Goal: Task Accomplishment & Management: Manage account settings

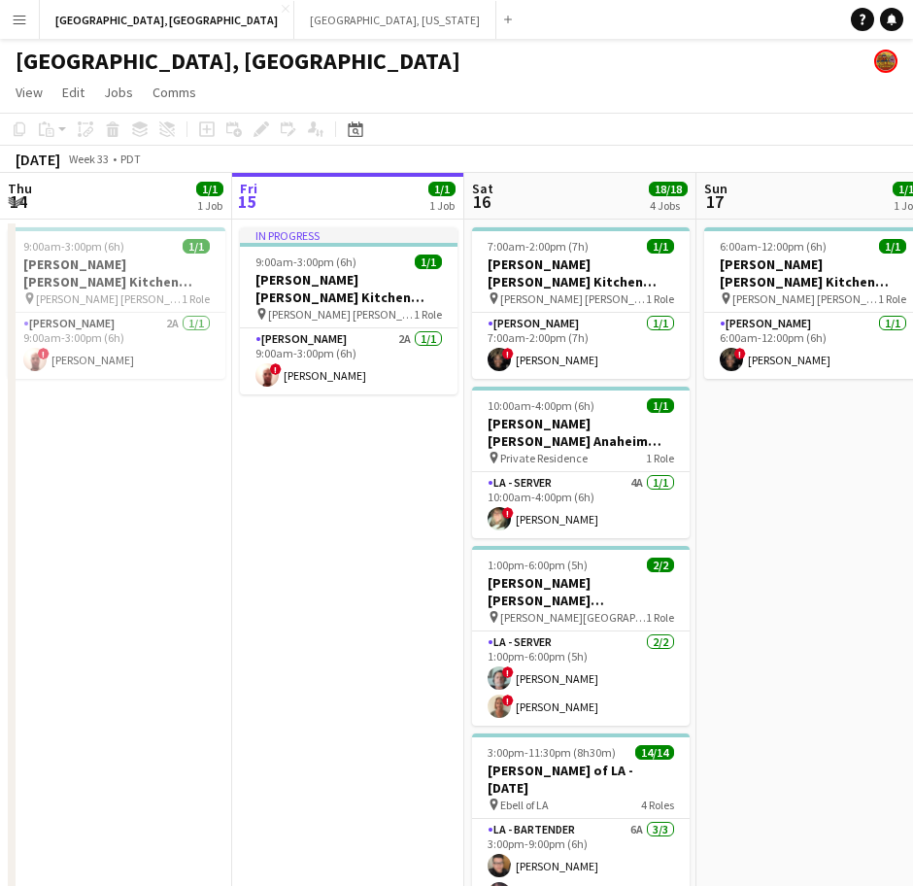
scroll to position [177, 0]
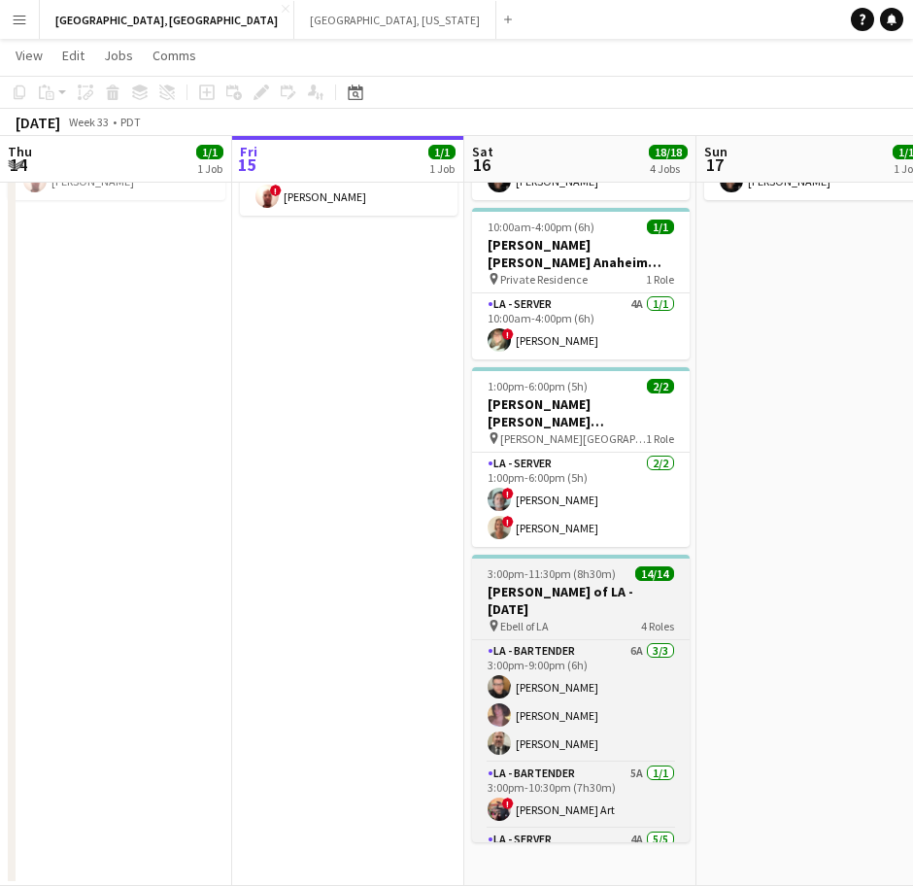
click at [641, 619] on span "4 Roles" at bounding box center [657, 626] width 33 height 15
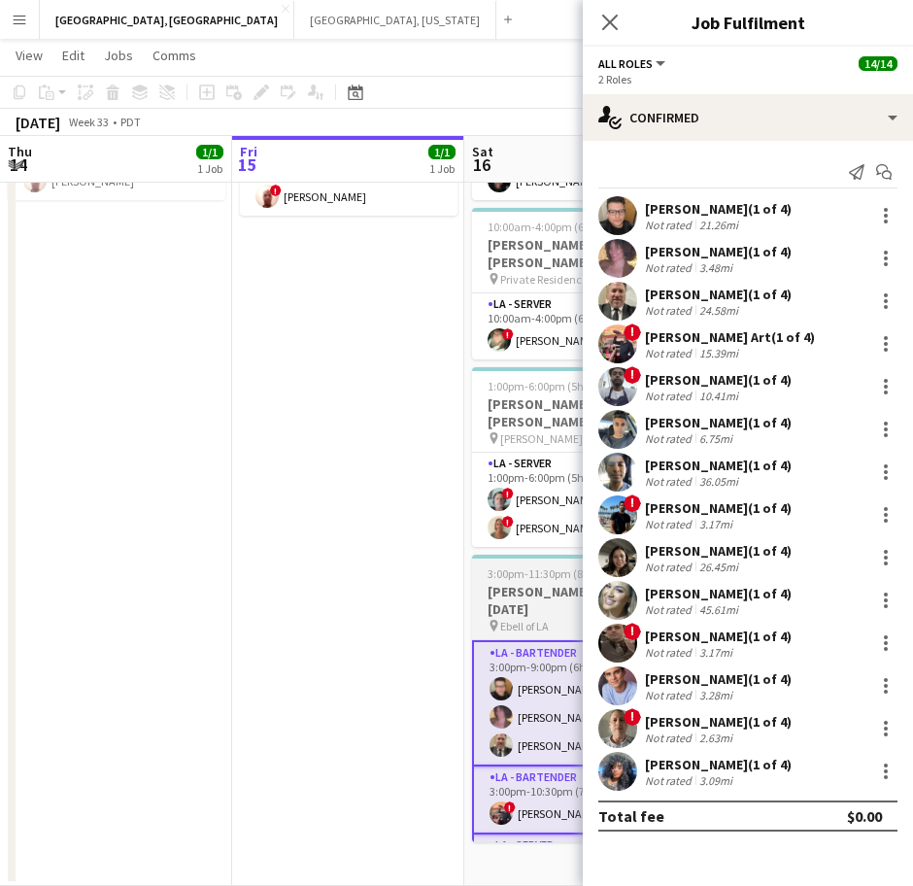
click at [544, 566] on span "3:00pm-11:30pm (8h30m)" at bounding box center [552, 573] width 128 height 15
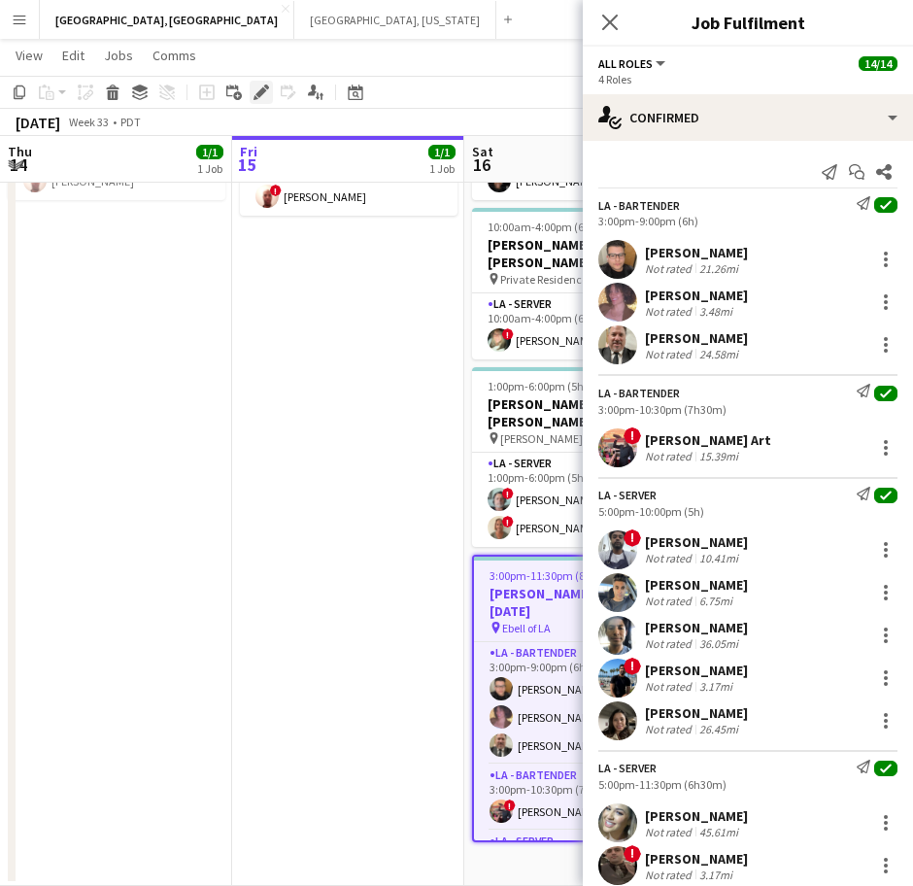
click at [259, 93] on icon at bounding box center [261, 92] width 11 height 11
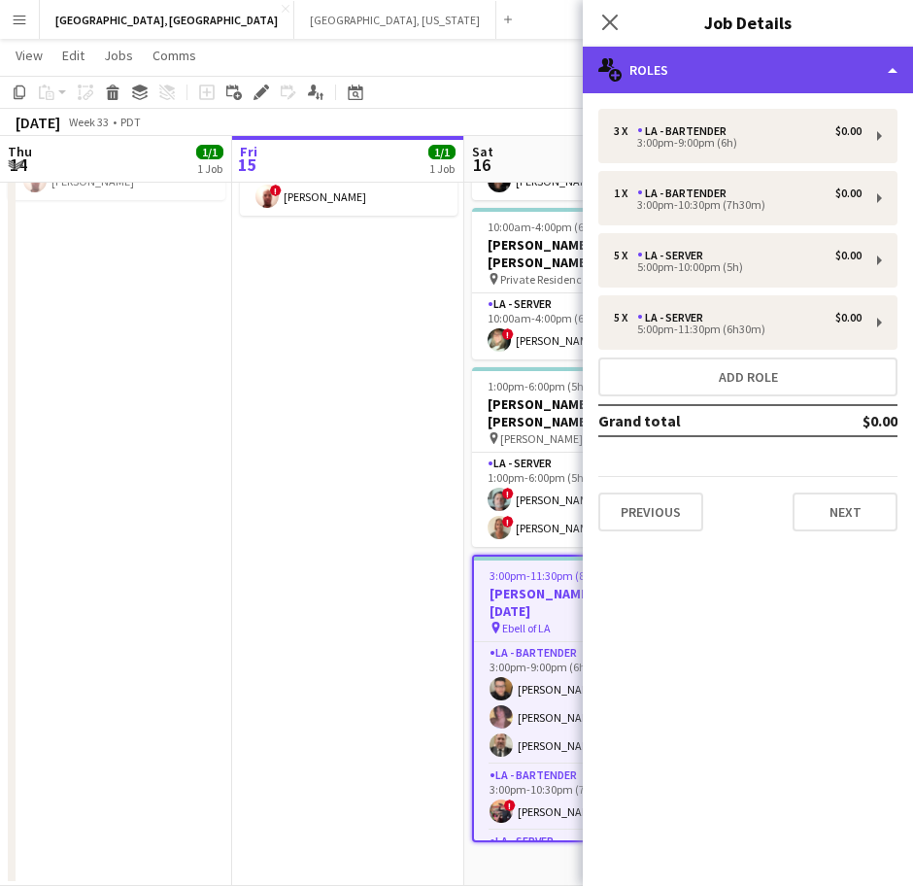
click at [750, 80] on div "multiple-users-add Roles" at bounding box center [748, 70] width 330 height 47
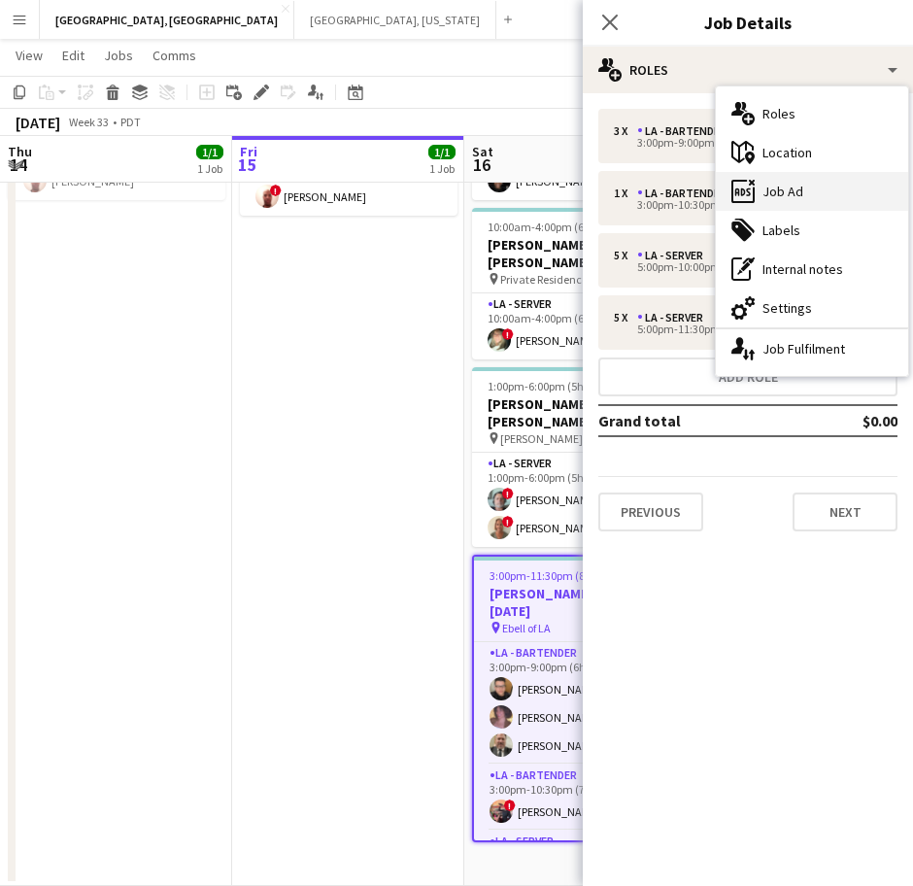
click at [790, 197] on div "ads-window Job Ad" at bounding box center [812, 191] width 192 height 39
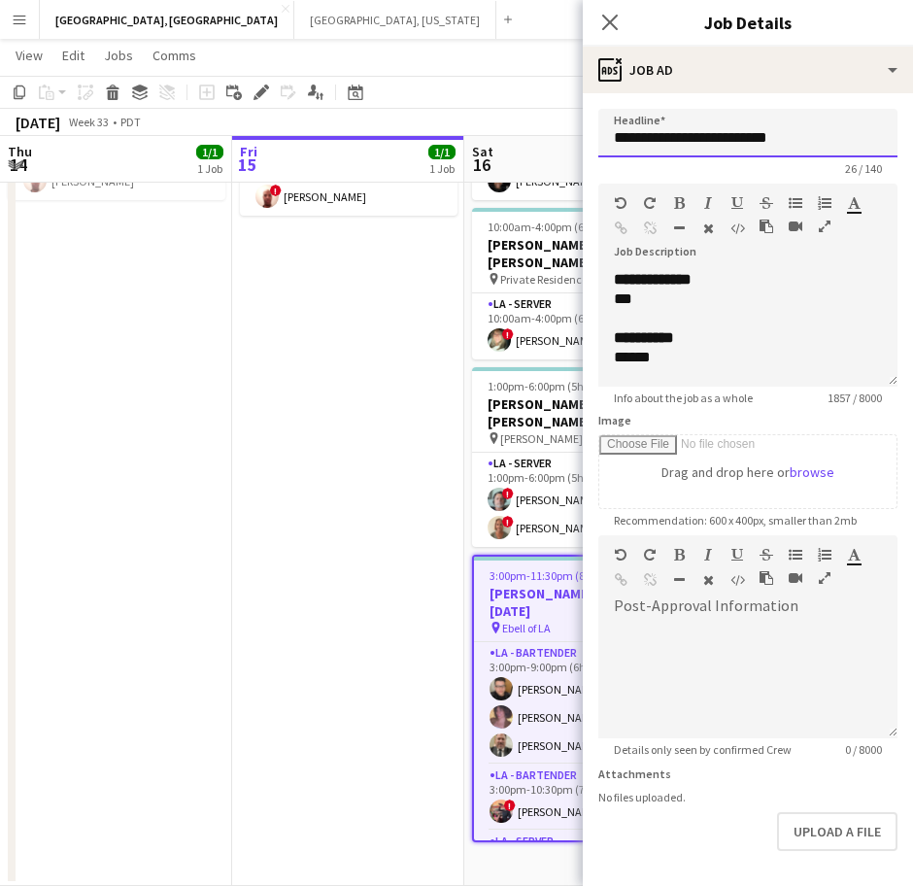
click at [716, 133] on input "**********" at bounding box center [747, 133] width 299 height 49
click at [656, 302] on div "***" at bounding box center [729, 299] width 231 height 19
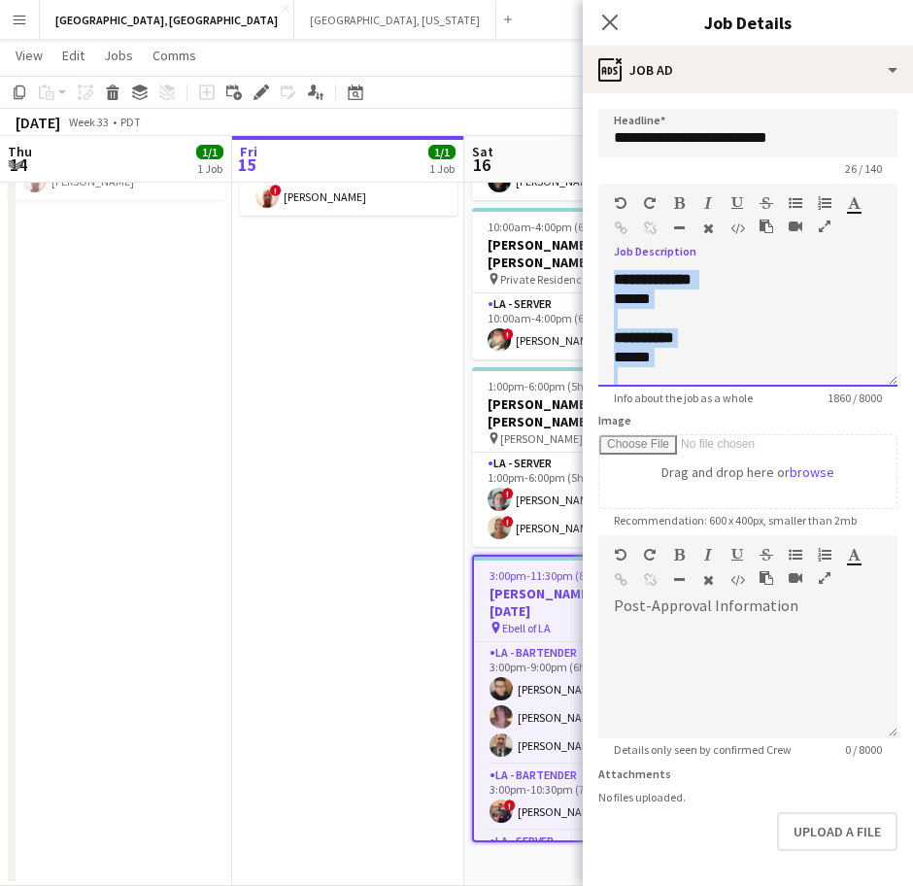
copy div "**********"
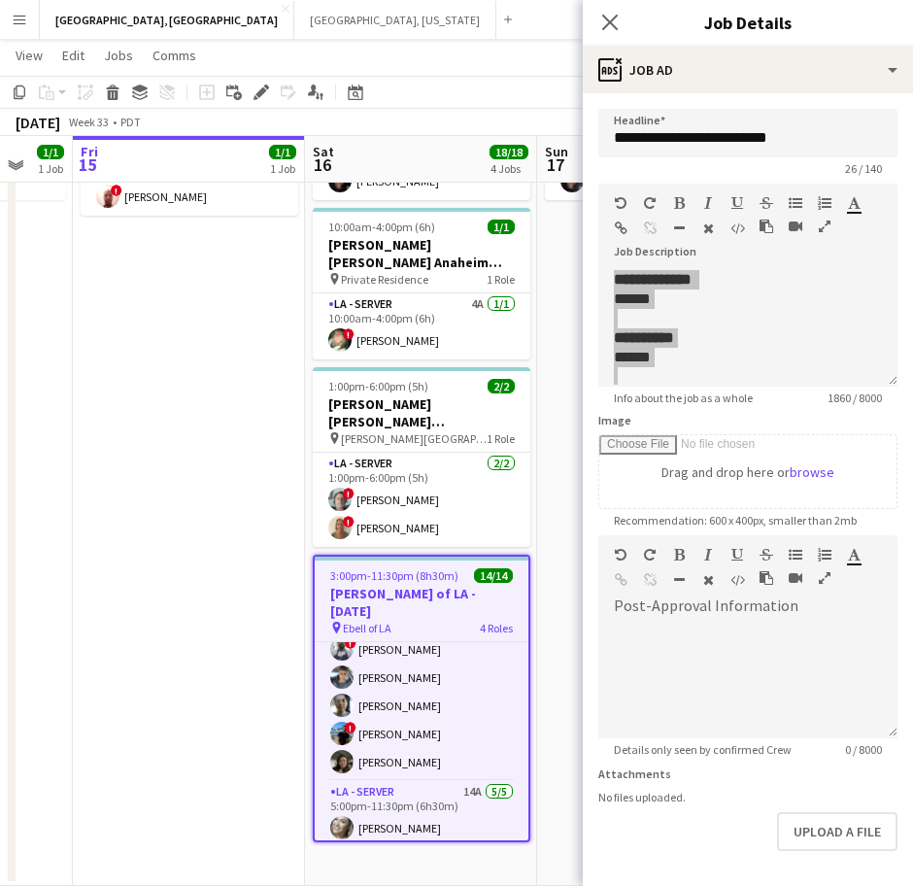
scroll to position [330, 0]
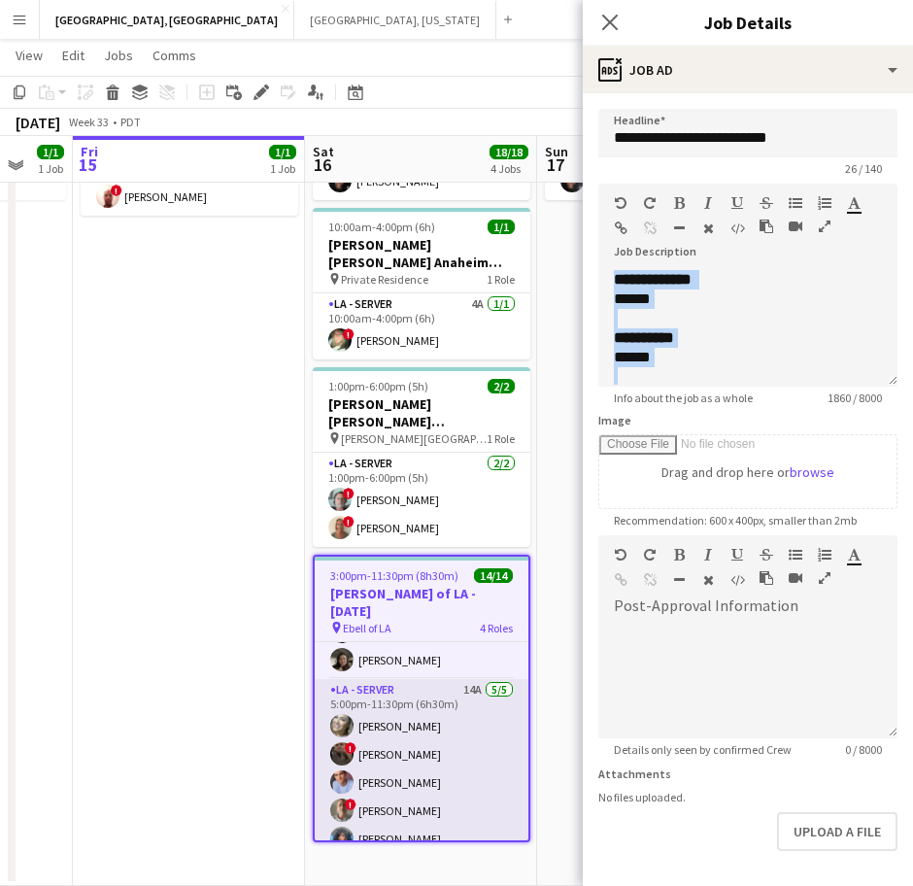
click at [396, 715] on app-card-role "LA - Server 14A [DATE] 5:00pm-11:30pm (6h30m) [PERSON_NAME] ! [PERSON_NAME] [PE…" at bounding box center [422, 768] width 214 height 179
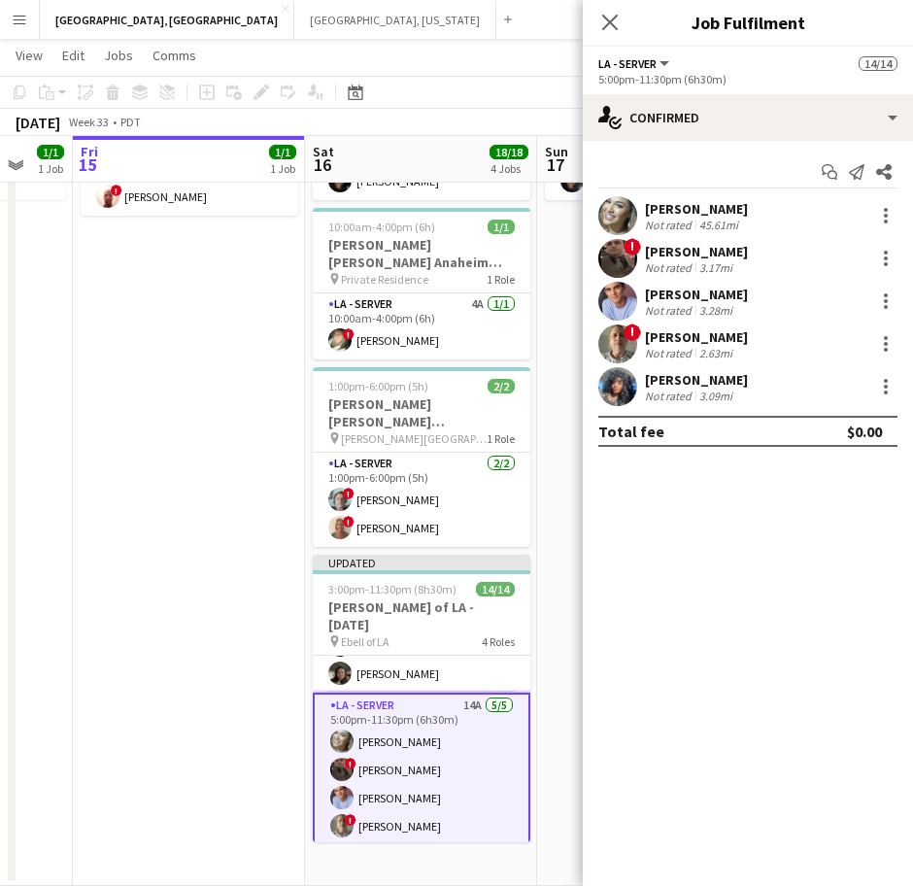
click at [618, 391] on app-user-avatar at bounding box center [617, 386] width 39 height 39
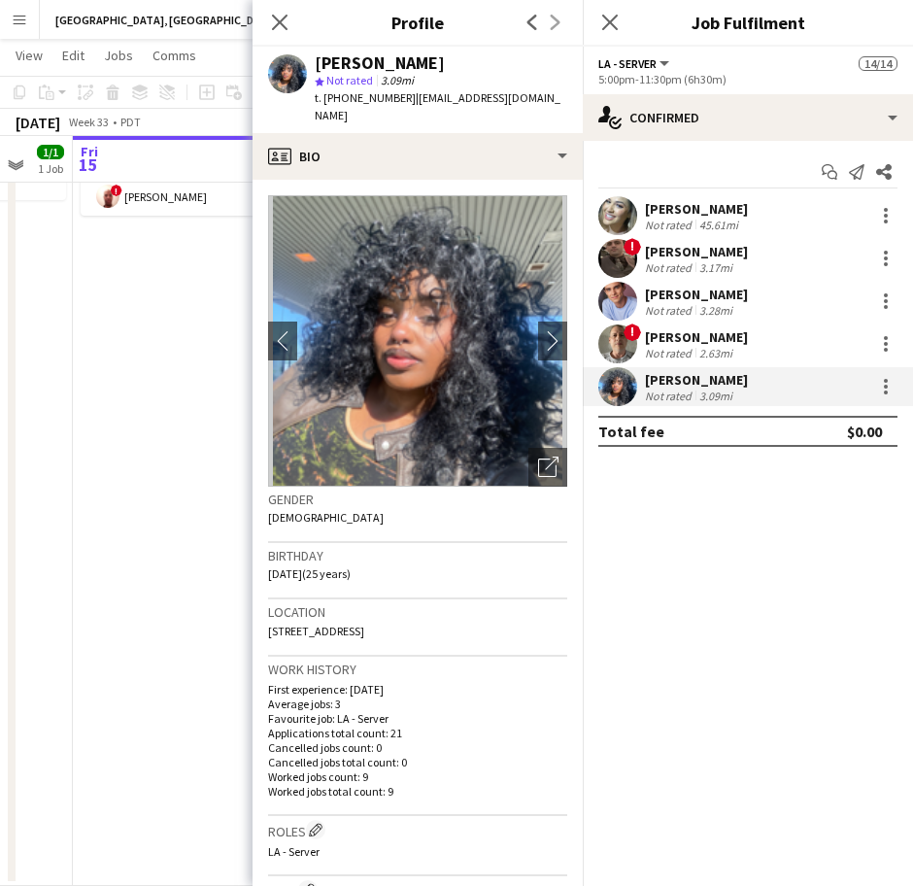
click at [360, 91] on span "t. [PHONE_NUMBER]" at bounding box center [365, 97] width 101 height 15
copy span "19054831607"
click at [158, 371] on app-date-cell "In progress 9:00am-3:00pm (6h) 1/1 [PERSON_NAME] [PERSON_NAME] Kitchen [DATE] p…" at bounding box center [189, 463] width 232 height 845
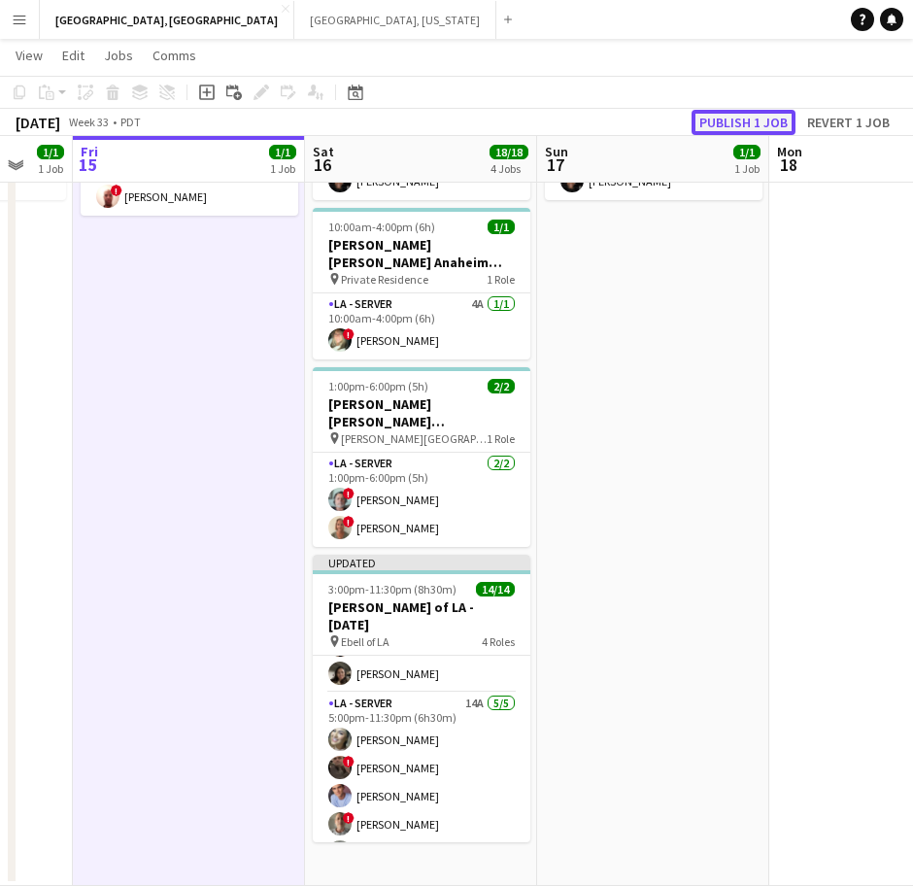
click at [716, 126] on button "Publish 1 job" at bounding box center [744, 122] width 104 height 25
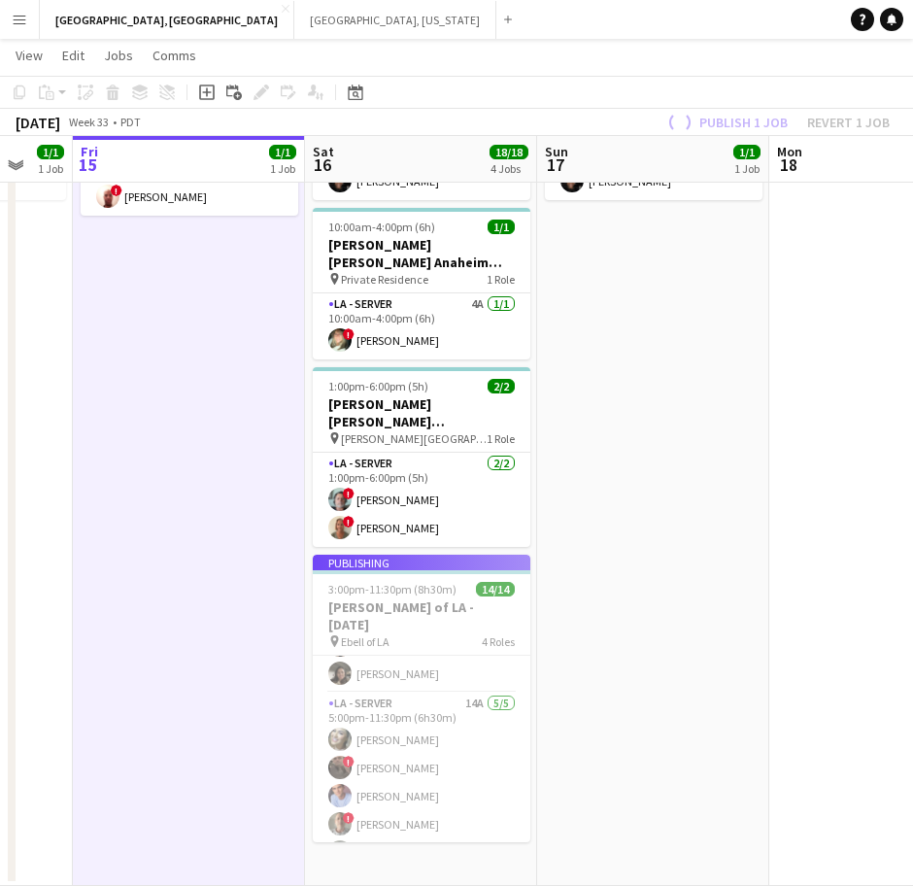
scroll to position [326, 0]
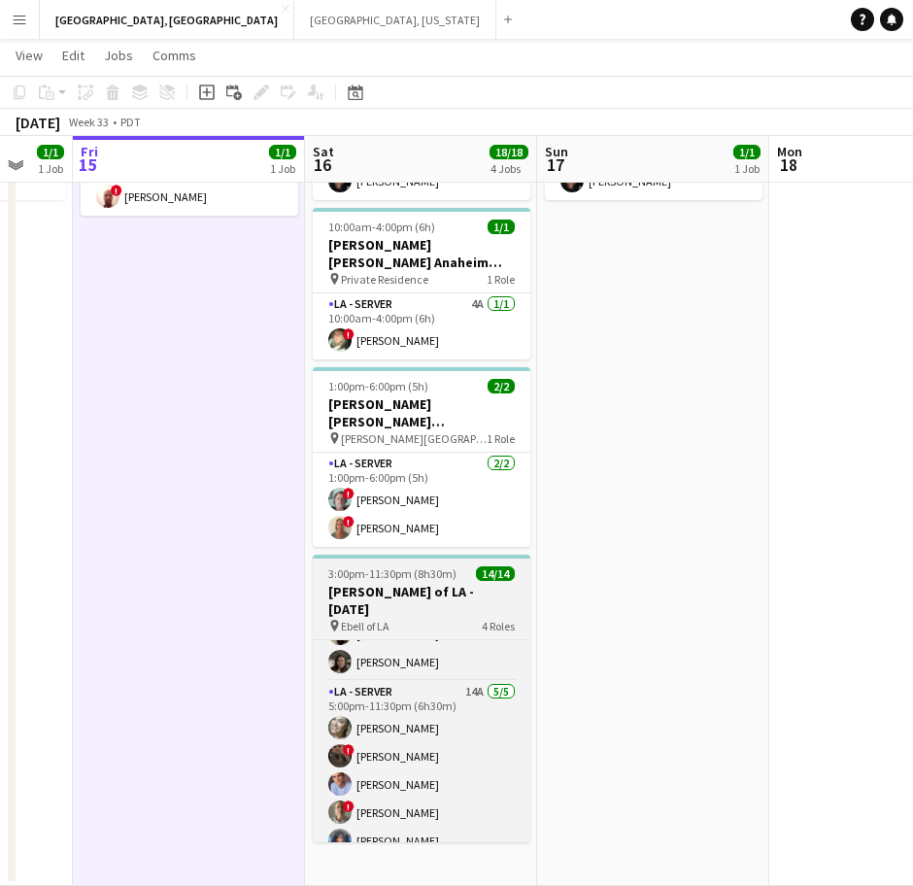
click at [498, 619] on span "4 Roles" at bounding box center [498, 626] width 33 height 15
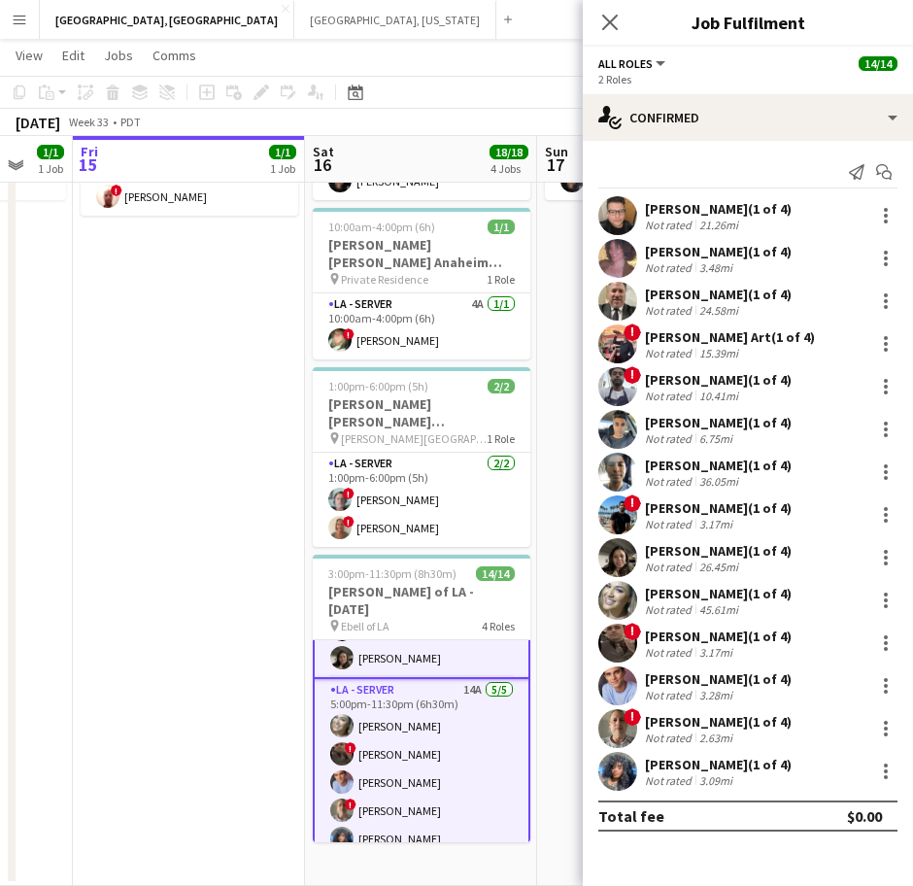
click at [707, 188] on div "Send notification Start chat" at bounding box center [747, 172] width 299 height 32
click at [678, 214] on div "[PERSON_NAME] (1 of 4)" at bounding box center [718, 208] width 147 height 17
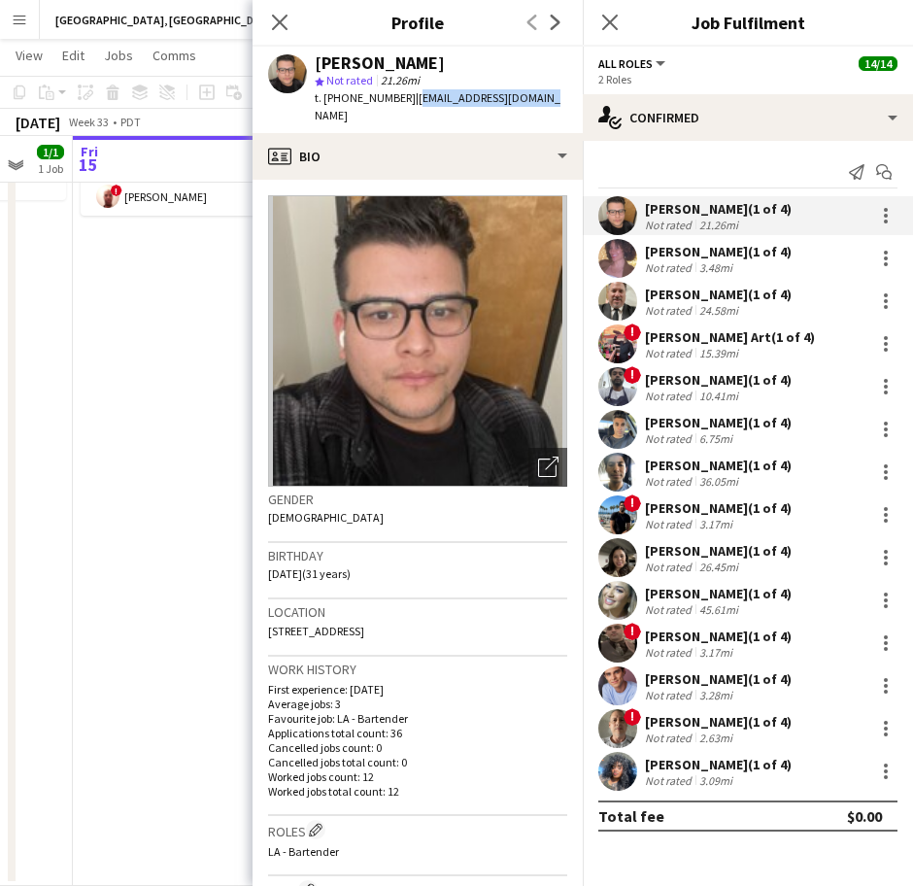
drag, startPoint x: 545, startPoint y: 92, endPoint x: 404, endPoint y: 97, distance: 141.0
click at [404, 97] on div "[PERSON_NAME] star Not rated 21.26mi t. [PHONE_NUMBER] | [EMAIL_ADDRESS][DOMAIN…" at bounding box center [418, 90] width 330 height 86
copy span "[EMAIL_ADDRESS][DOMAIN_NAME]"
click at [653, 254] on div "[PERSON_NAME] (1 of 4)" at bounding box center [718, 251] width 147 height 17
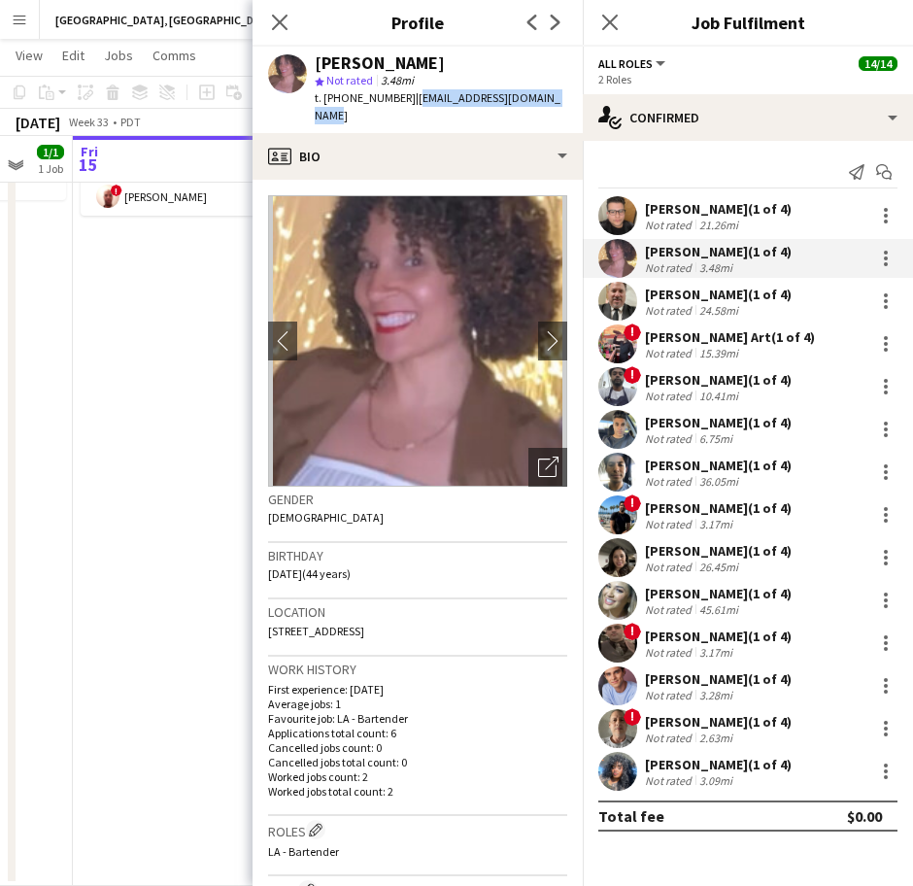
drag, startPoint x: 556, startPoint y: 92, endPoint x: 403, endPoint y: 104, distance: 153.0
click at [403, 104] on div "[PERSON_NAME] star Not rated 3.48mi t. [PHONE_NUMBER] | [EMAIL_ADDRESS][DOMAIN_…" at bounding box center [418, 90] width 330 height 86
copy span "[EMAIL_ADDRESS][DOMAIN_NAME]"
click at [711, 307] on div "24.58mi" at bounding box center [719, 310] width 47 height 15
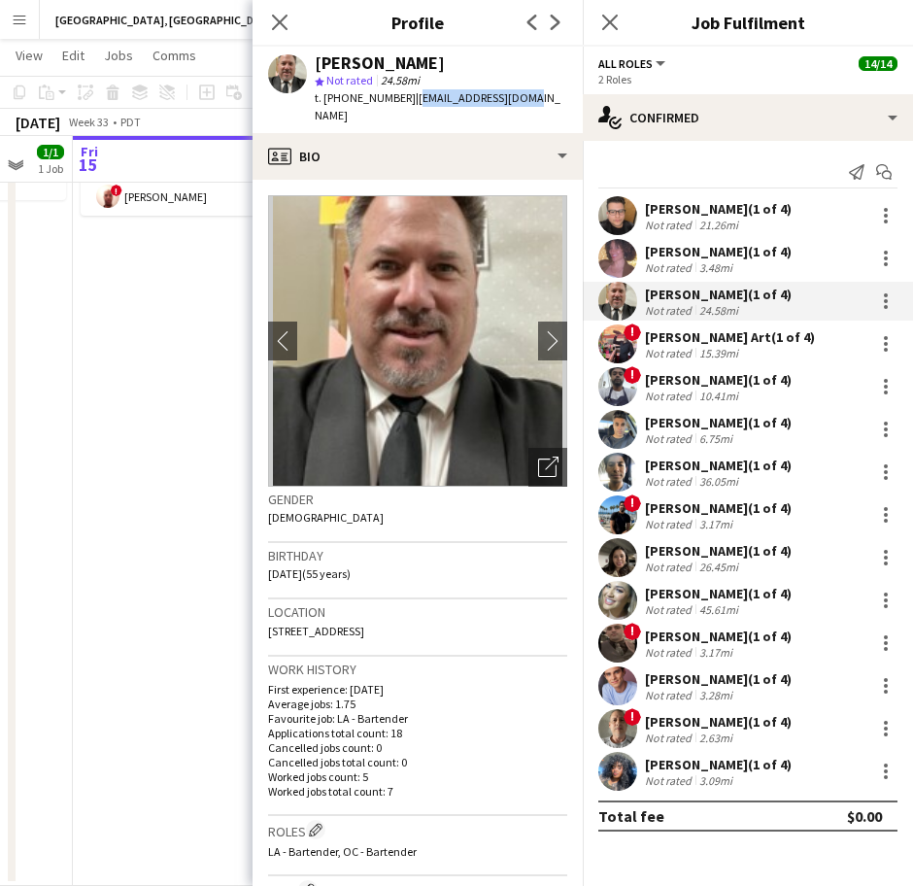
drag, startPoint x: 515, startPoint y: 90, endPoint x: 400, endPoint y: 92, distance: 114.7
click at [400, 92] on div "[PERSON_NAME] star Not rated 24.58mi t. [PHONE_NUMBER] | [EMAIL_ADDRESS][DOMAIN…" at bounding box center [418, 90] width 330 height 86
copy span "[EMAIL_ADDRESS][DOMAIN_NAME]"
click at [639, 344] on div "! [PERSON_NAME] Art (1 of 4) Not rated 15.39mi" at bounding box center [748, 344] width 330 height 39
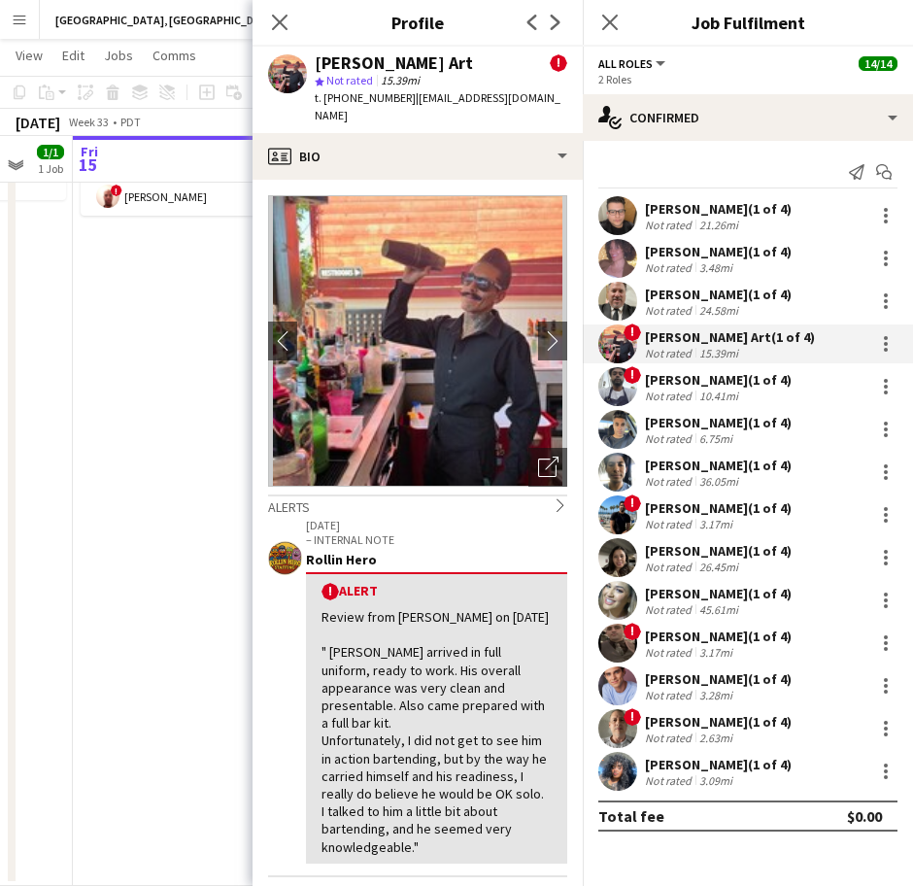
drag, startPoint x: 518, startPoint y: 105, endPoint x: 402, endPoint y: 100, distance: 115.7
click at [402, 100] on div "[PERSON_NAME] Art ! star Not rated 15.39mi t. [PHONE_NUMBER] | [EMAIL_ADDRESS][…" at bounding box center [418, 90] width 330 height 86
copy span "[EMAIL_ADDRESS][DOMAIN_NAME]"
click at [633, 391] on app-user-avatar at bounding box center [617, 386] width 39 height 39
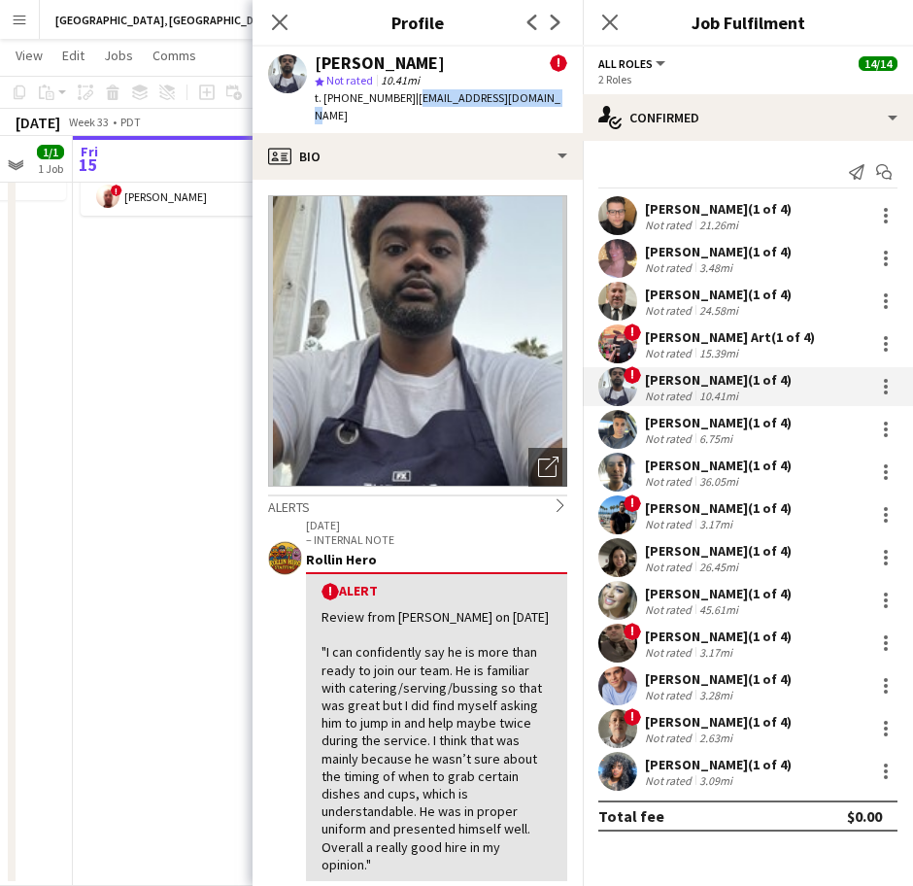
drag, startPoint x: 521, startPoint y: 97, endPoint x: 401, endPoint y: 103, distance: 119.6
click at [401, 103] on div "[PERSON_NAME] ! star Not rated 10.41mi t. [PHONE_NUMBER] | [EMAIL_ADDRESS][DOMA…" at bounding box center [418, 90] width 330 height 86
copy span "[EMAIL_ADDRESS][DOMAIN_NAME]"
click at [663, 414] on div "[PERSON_NAME] (1 of 4)" at bounding box center [718, 422] width 147 height 17
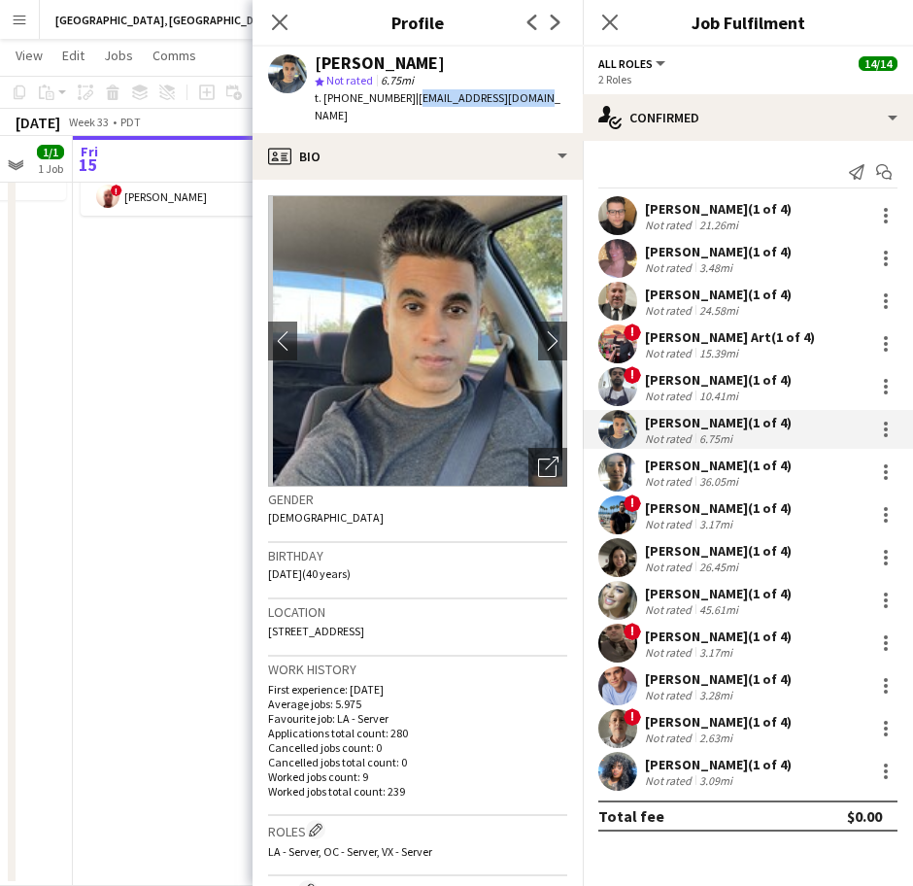
drag, startPoint x: 527, startPoint y: 98, endPoint x: 402, endPoint y: 104, distance: 124.5
click at [402, 104] on div "[PERSON_NAME] star Not rated 6.75mi t. [PHONE_NUMBER] | [EMAIL_ADDRESS][DOMAIN_…" at bounding box center [418, 90] width 330 height 86
copy span "[EMAIL_ADDRESS][DOMAIN_NAME]"
click at [638, 467] on div "[PERSON_NAME] (1 of 4) Not rated 36.05mi" at bounding box center [748, 472] width 330 height 39
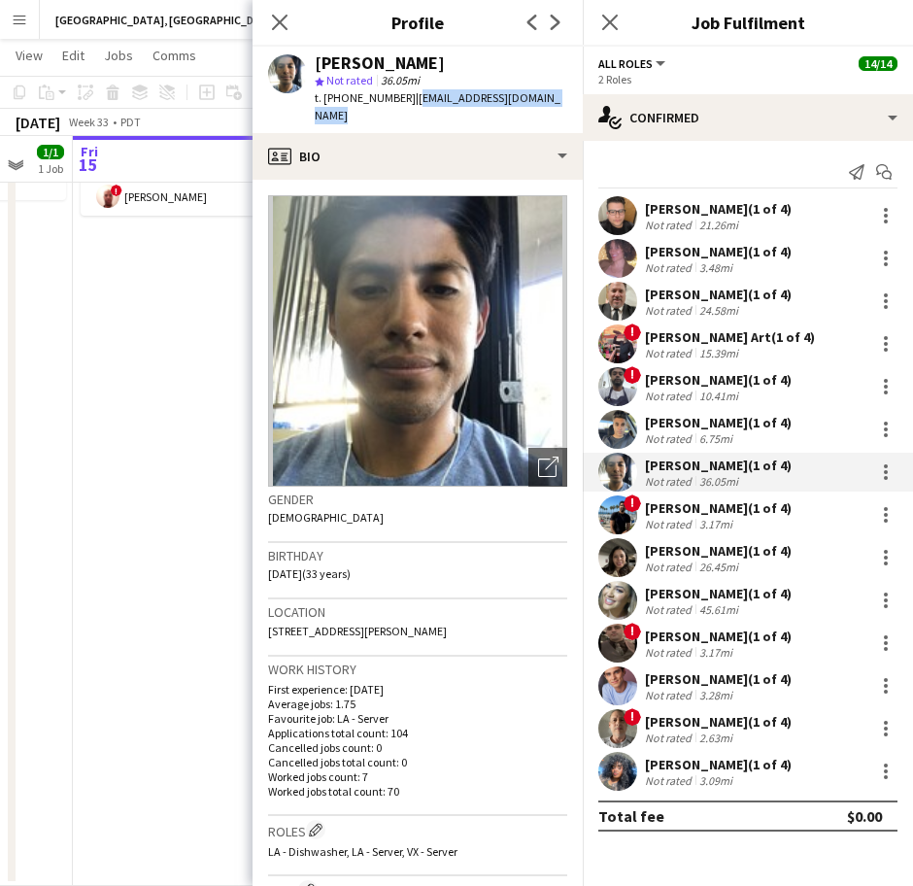
drag, startPoint x: 558, startPoint y: 98, endPoint x: 403, endPoint y: 94, distance: 154.5
click at [403, 94] on div "[PERSON_NAME] star Not rated 36.05mi t. [PHONE_NUMBER] | [EMAIL_ADDRESS][DOMAIN…" at bounding box center [418, 90] width 330 height 86
copy span "[EMAIL_ADDRESS][DOMAIN_NAME]"
click at [680, 511] on div "[PERSON_NAME] (1 of 4)" at bounding box center [718, 507] width 147 height 17
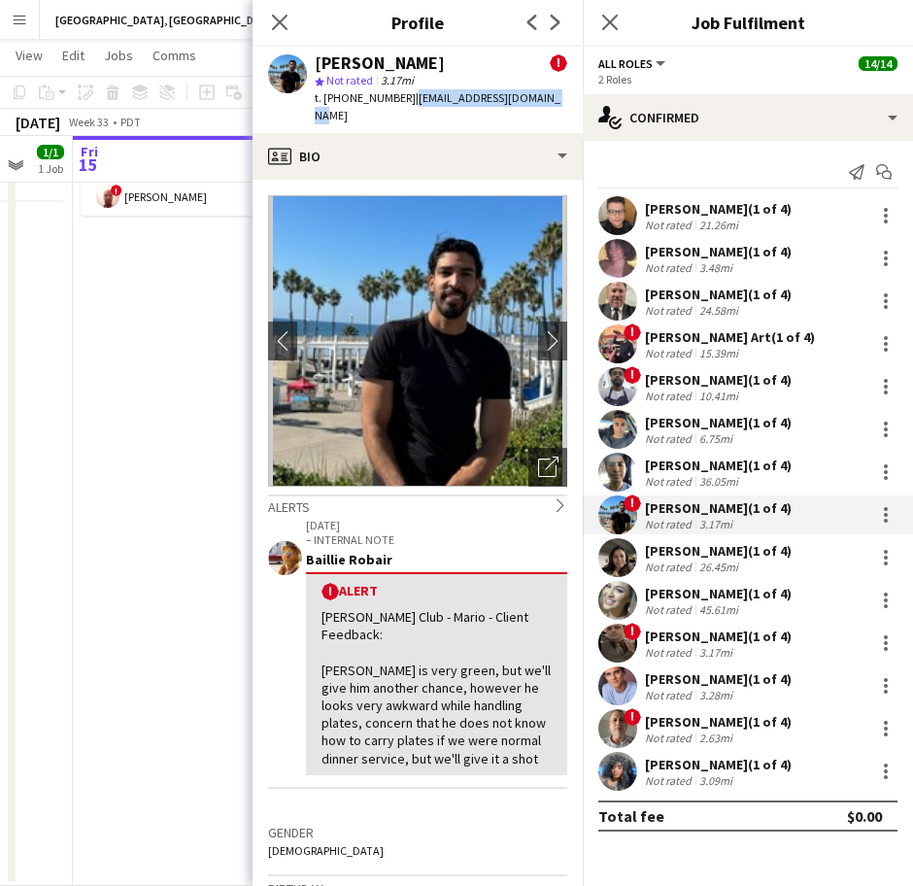
drag, startPoint x: 536, startPoint y: 105, endPoint x: 396, endPoint y: 88, distance: 140.9
click at [396, 89] on div "t. [PHONE_NUMBER] | [EMAIL_ADDRESS][DOMAIN_NAME]" at bounding box center [441, 106] width 253 height 35
copy span "| [EMAIL_ADDRESS][DOMAIN_NAME]"
click at [658, 549] on div "[PERSON_NAME] (1 of 4)" at bounding box center [718, 550] width 147 height 17
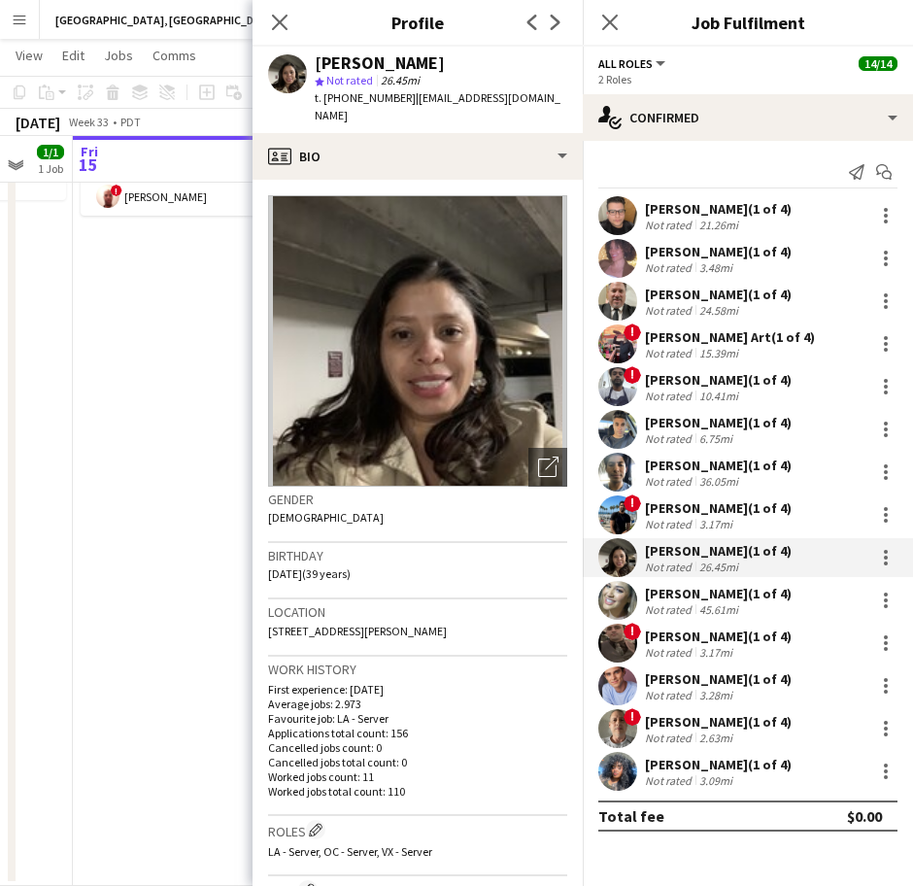
drag, startPoint x: 568, startPoint y: 97, endPoint x: 401, endPoint y: 105, distance: 167.3
click at [401, 105] on div "[PERSON_NAME] star Not rated 26.45mi t. [PHONE_NUMBER] | [EMAIL_ADDRESS][DOMAIN…" at bounding box center [418, 90] width 330 height 86
click at [610, 602] on app-user-avatar at bounding box center [617, 600] width 39 height 39
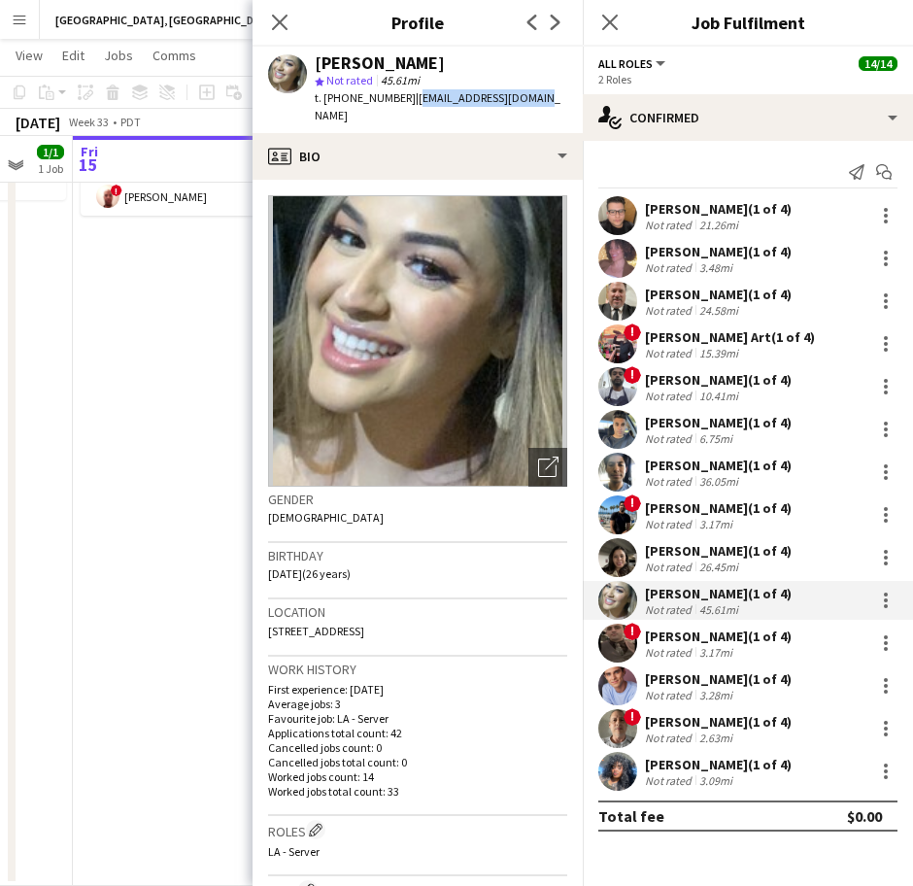
drag, startPoint x: 530, startPoint y: 97, endPoint x: 401, endPoint y: 101, distance: 129.3
click at [401, 101] on div "[PERSON_NAME] star Not rated 45.61mi t. [PHONE_NUMBER] | [EMAIL_ADDRESS][DOMAIN…" at bounding box center [418, 90] width 330 height 86
click at [607, 636] on app-user-avatar at bounding box center [617, 643] width 39 height 39
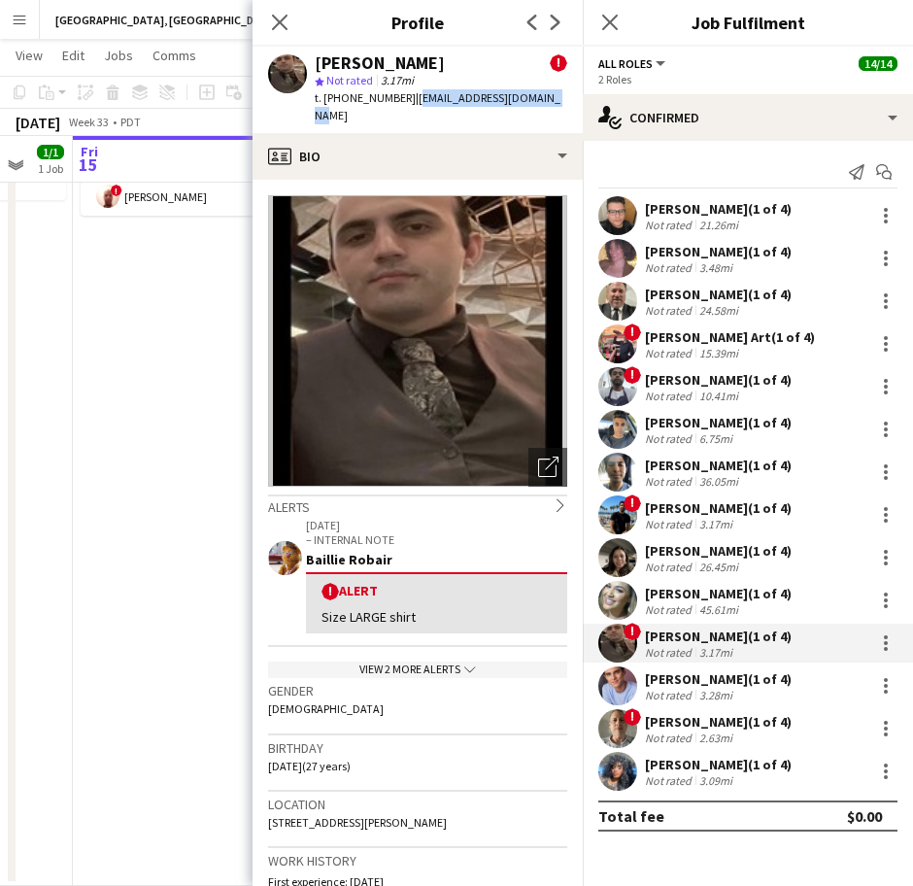
drag, startPoint x: 545, startPoint y: 104, endPoint x: 403, endPoint y: 100, distance: 141.9
click at [403, 100] on div "[PERSON_NAME] ! star Not rated 3.17mi t. [PHONE_NUMBER] | [EMAIL_ADDRESS][DOMAI…" at bounding box center [418, 90] width 330 height 86
click at [691, 667] on div "[PERSON_NAME] (1 of 4) Not rated 3.28mi" at bounding box center [748, 686] width 330 height 39
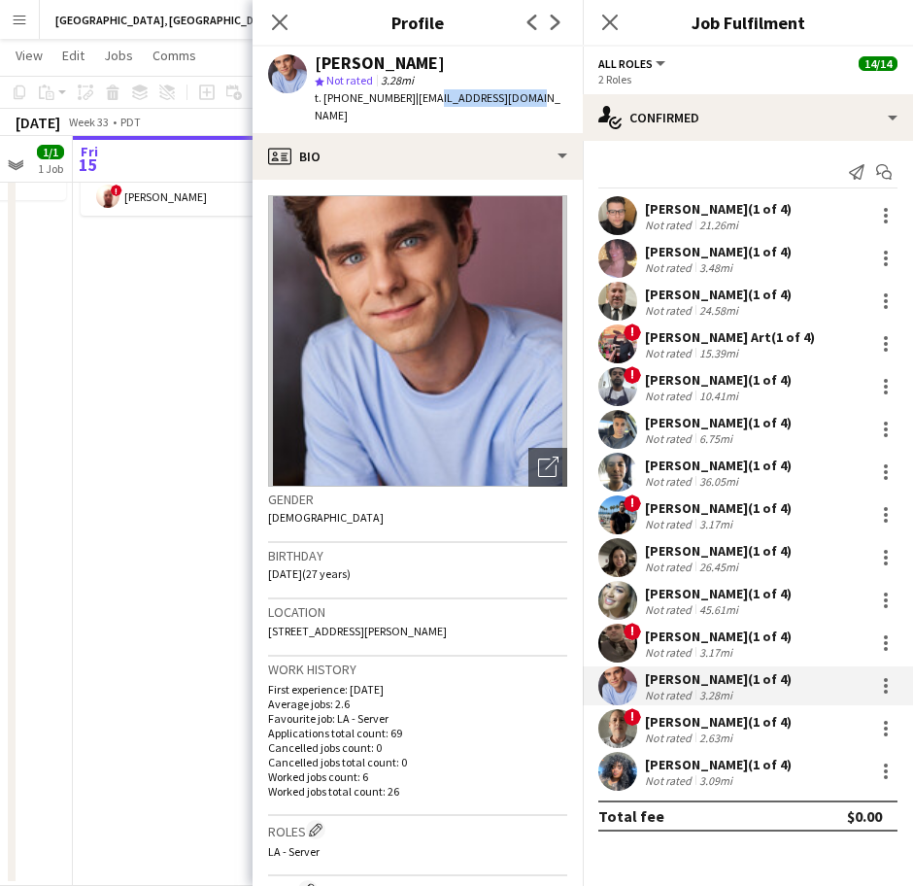
drag, startPoint x: 520, startPoint y: 104, endPoint x: 416, endPoint y: 104, distance: 104.0
click at [416, 104] on span "| [EMAIL_ADDRESS][DOMAIN_NAME]" at bounding box center [438, 106] width 246 height 32
drag, startPoint x: 528, startPoint y: 98, endPoint x: 400, endPoint y: 90, distance: 127.5
click at [400, 90] on div "[PERSON_NAME] star Not rated 3.28mi t. [PHONE_NUMBER] | [EMAIL_ADDRESS][DOMAIN_…" at bounding box center [418, 90] width 330 height 86
click at [666, 732] on div "Not rated" at bounding box center [670, 738] width 51 height 15
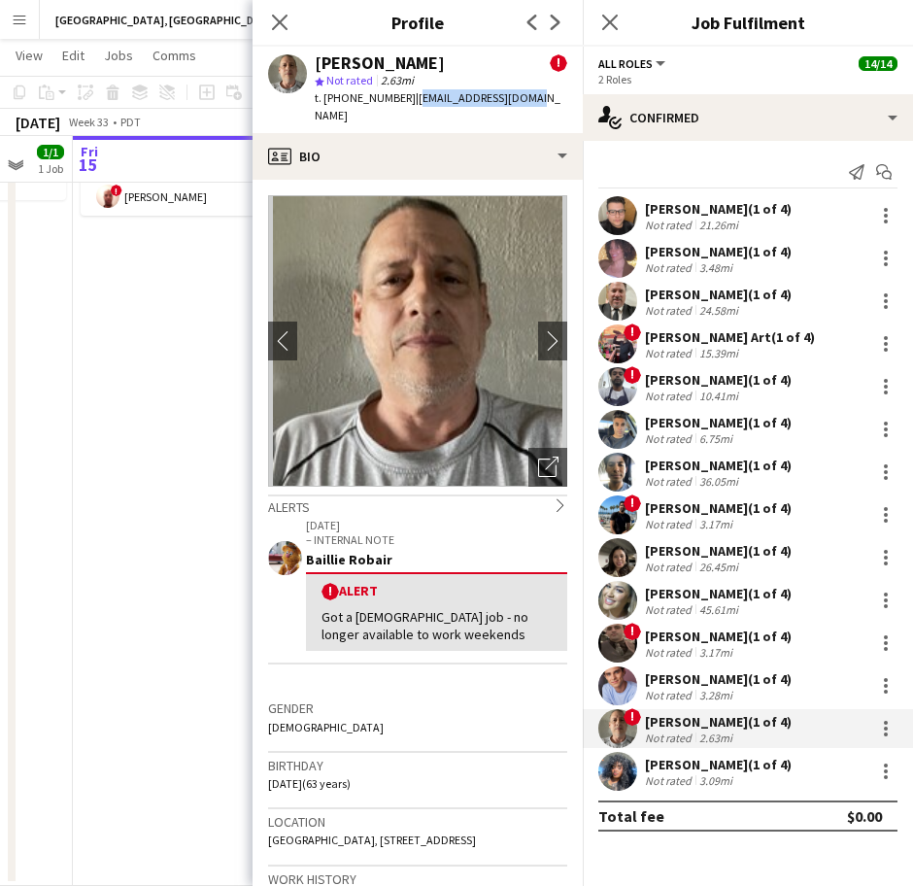
drag, startPoint x: 520, startPoint y: 99, endPoint x: 400, endPoint y: 96, distance: 119.5
click at [400, 96] on div "[PERSON_NAME] ! star Not rated 2.63mi t. [PHONE_NUMBER] | [EMAIL_ADDRESS][DOMAI…" at bounding box center [418, 90] width 330 height 86
click at [621, 777] on app-user-avatar at bounding box center [617, 771] width 39 height 39
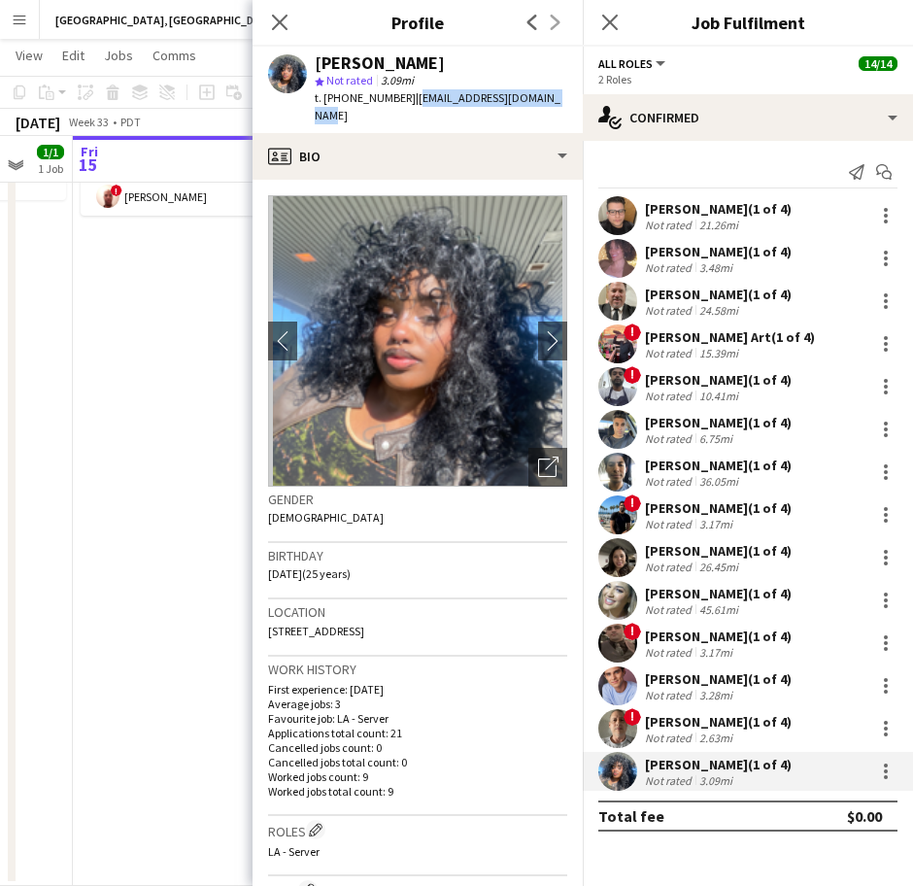
drag, startPoint x: 556, startPoint y: 108, endPoint x: 400, endPoint y: 91, distance: 156.3
click at [400, 91] on div "[PERSON_NAME] star Not rated 3.09mi t. [PHONE_NUMBER] | [EMAIL_ADDRESS][DOMAIN_…" at bounding box center [418, 90] width 330 height 86
click at [176, 418] on app-date-cell "In progress 9:00am-3:00pm (6h) 1/1 [PERSON_NAME] [PERSON_NAME] Kitchen [DATE] p…" at bounding box center [189, 463] width 232 height 845
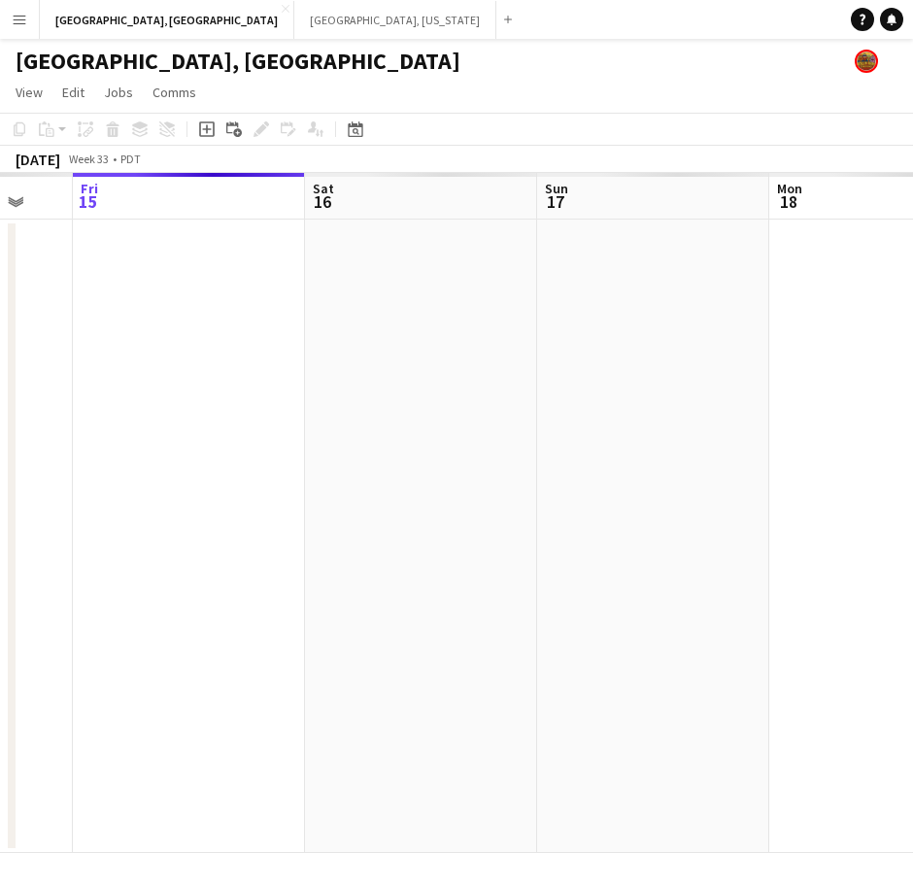
scroll to position [0, 0]
